Goal: Task Accomplishment & Management: Use online tool/utility

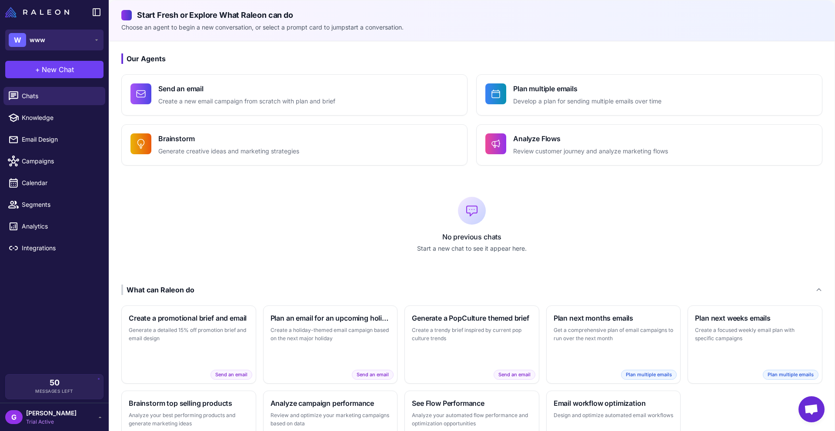
click at [49, 34] on button "W www" at bounding box center [54, 40] width 98 height 21
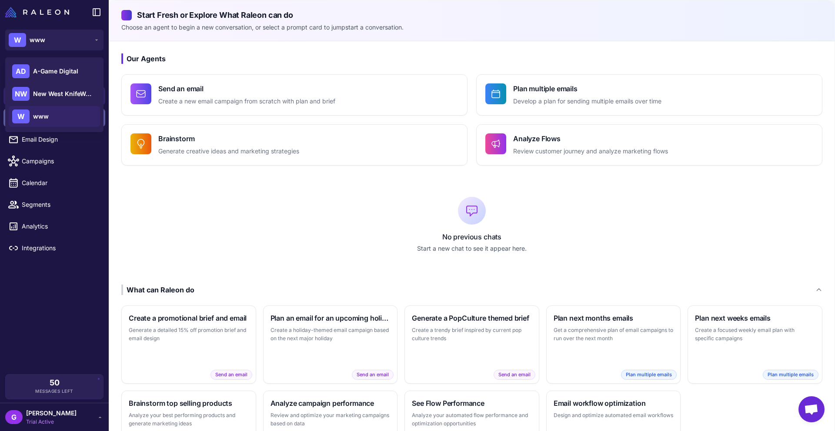
click at [39, 118] on span "www" at bounding box center [41, 117] width 16 height 10
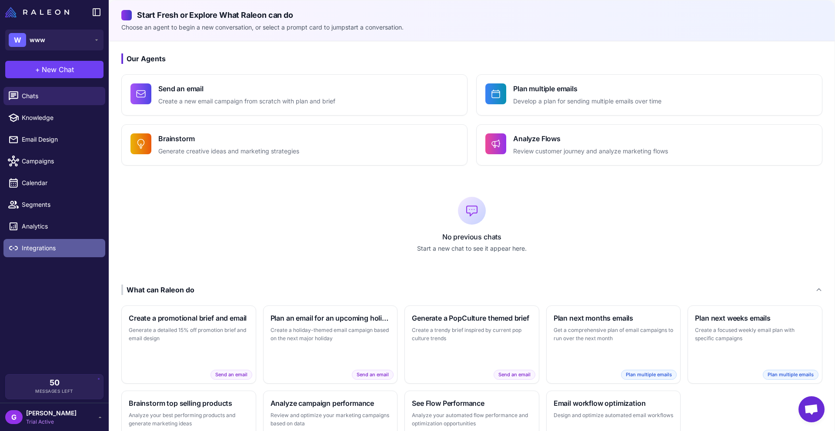
click at [41, 250] on span "Integrations" at bounding box center [60, 249] width 77 height 10
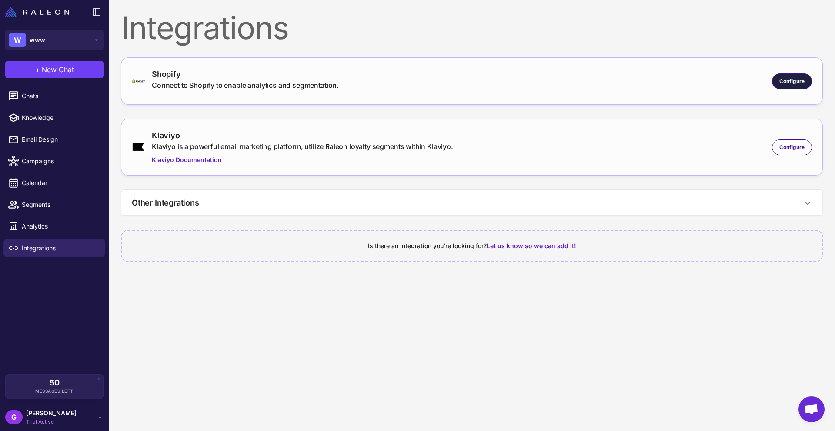
click at [792, 76] on div "Configure" at bounding box center [792, 81] width 40 height 16
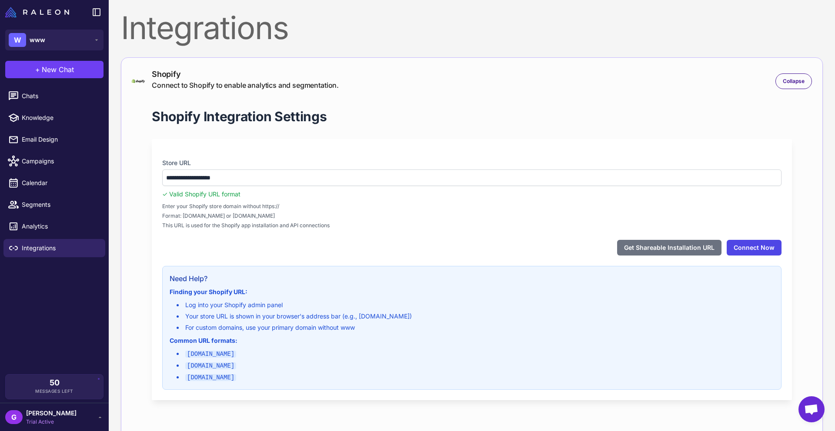
click at [755, 249] on button "Connect Now" at bounding box center [754, 248] width 55 height 16
